Goal: Entertainment & Leisure: Consume media (video, audio)

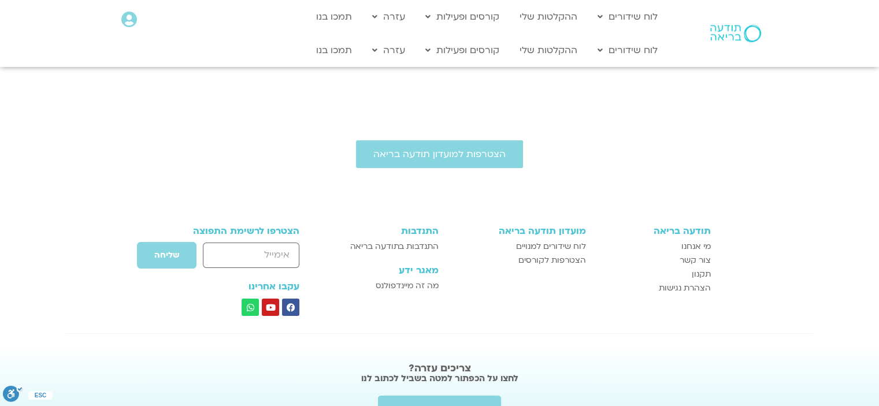
click at [127, 18] on icon at bounding box center [129, 20] width 16 height 16
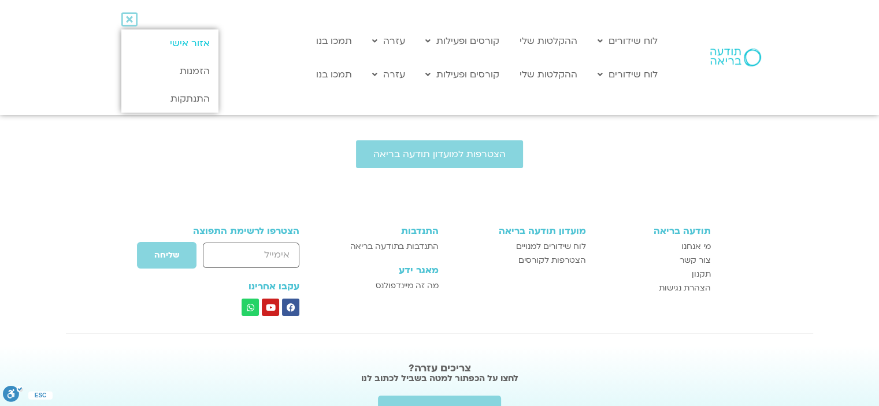
click at [183, 47] on link "אזור אישי" at bounding box center [169, 43] width 97 height 28
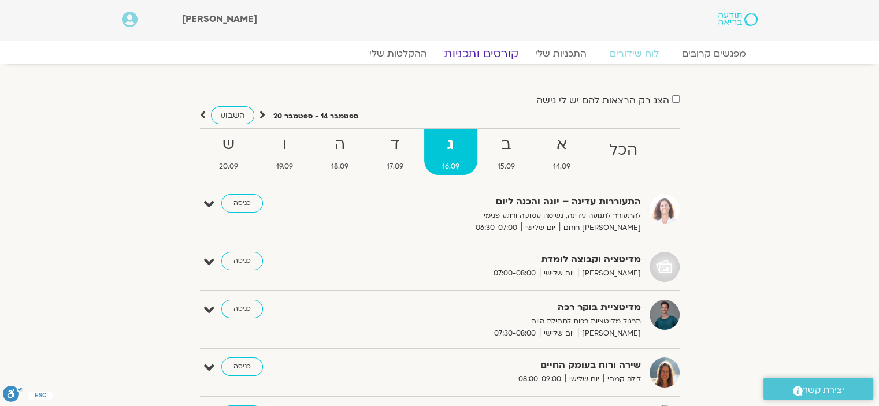
click at [499, 57] on link "קורסים ותכניות" at bounding box center [481, 54] width 102 height 14
click at [413, 51] on link "ההקלטות שלי" at bounding box center [398, 54] width 97 height 14
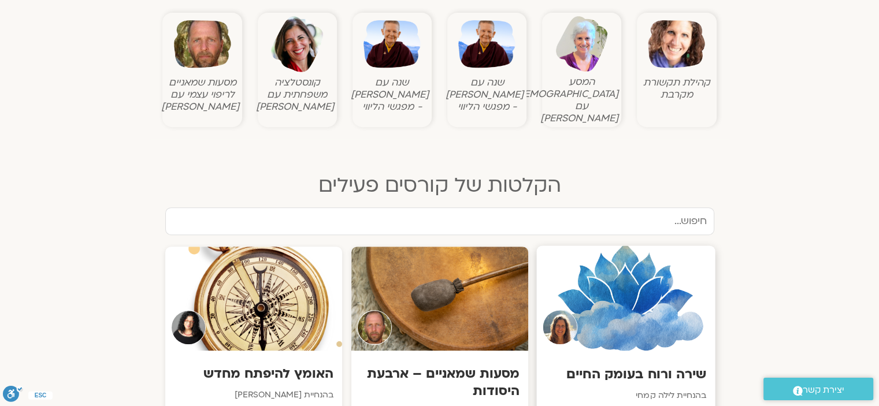
click at [656, 246] on div at bounding box center [625, 298] width 179 height 105
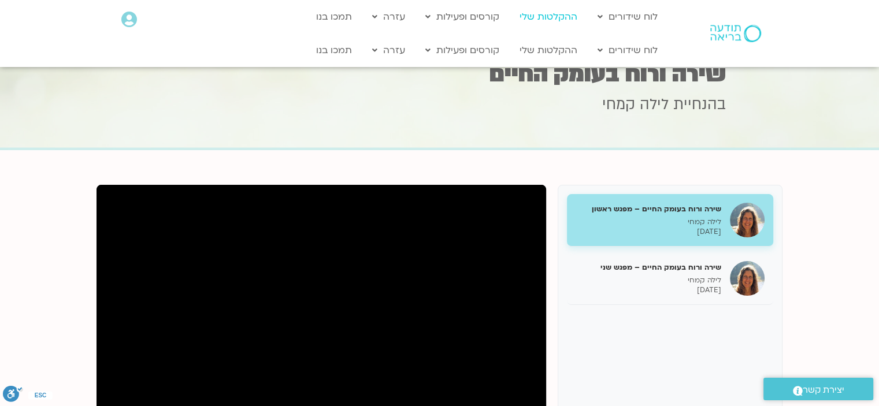
click at [537, 18] on link "ההקלטות שלי" at bounding box center [548, 17] width 69 height 22
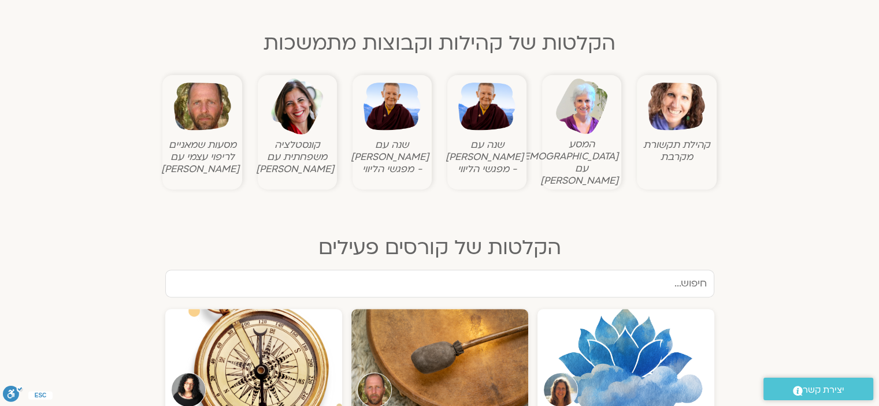
scroll to position [377, 0]
click at [199, 122] on img at bounding box center [202, 106] width 57 height 57
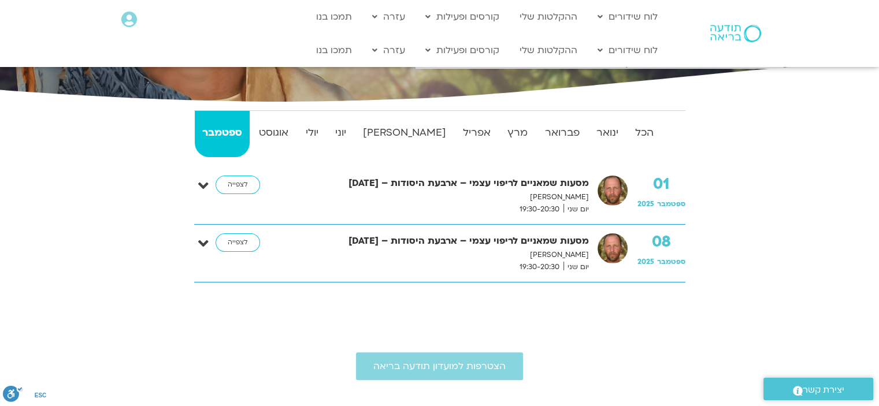
scroll to position [198, 0]
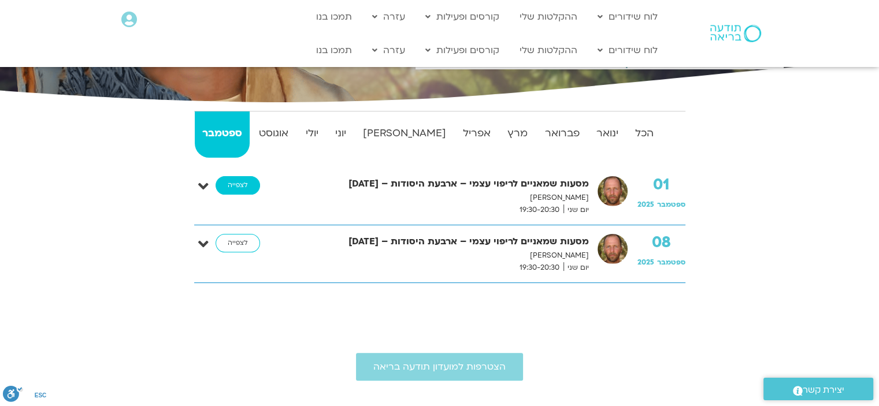
click at [227, 186] on link "לצפייה" at bounding box center [238, 185] width 44 height 18
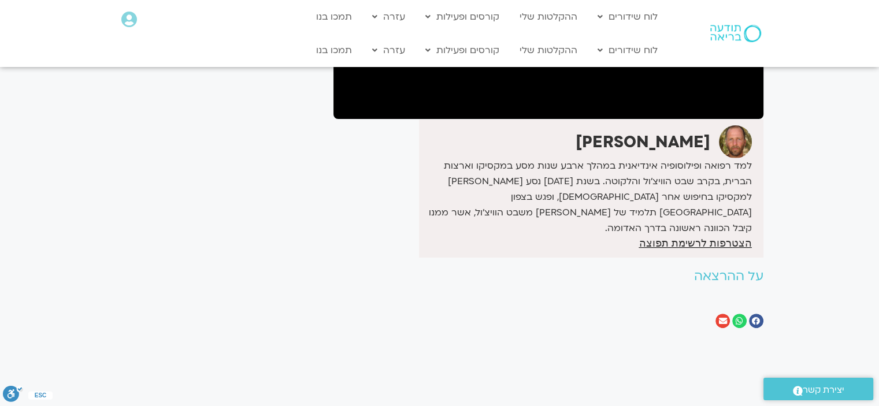
scroll to position [233, 0]
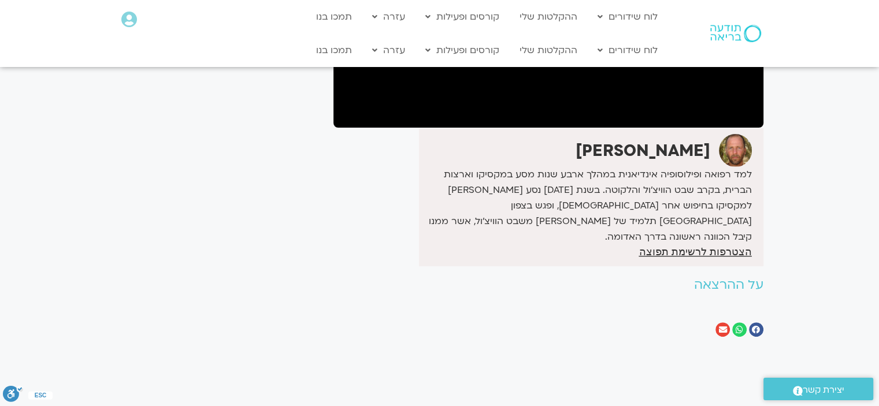
click at [684, 153] on strong "[PERSON_NAME]" at bounding box center [643, 151] width 135 height 22
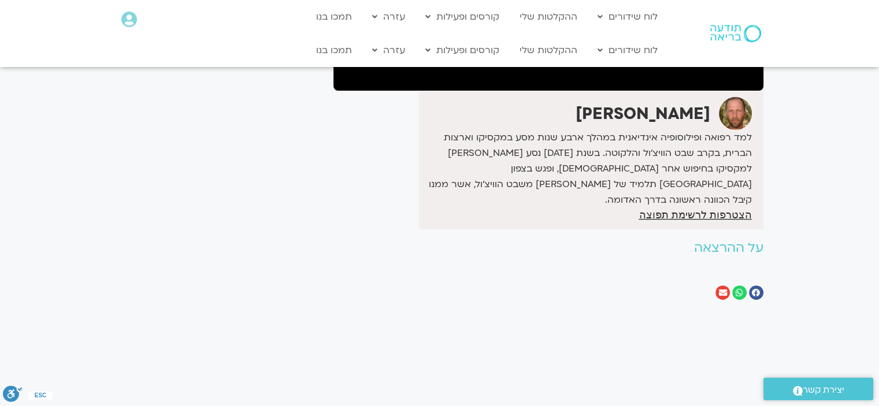
scroll to position [0, 0]
